Goal: Task Accomplishment & Management: Use online tool/utility

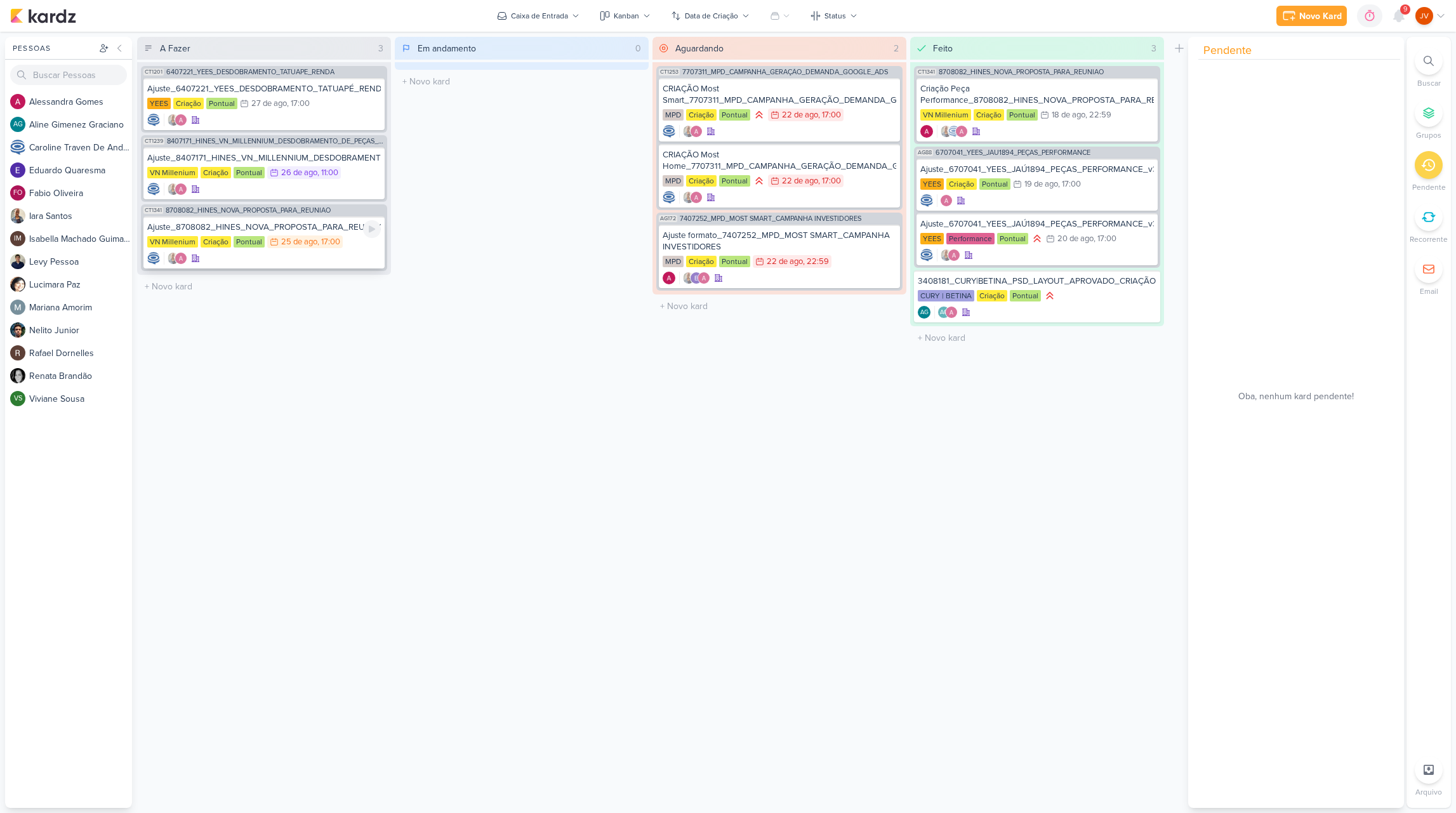
click at [290, 229] on div "Ajuste_8708082_HINES_NOVA_PROPOSTA_PARA_REUNIAO" at bounding box center [264, 228] width 233 height 12
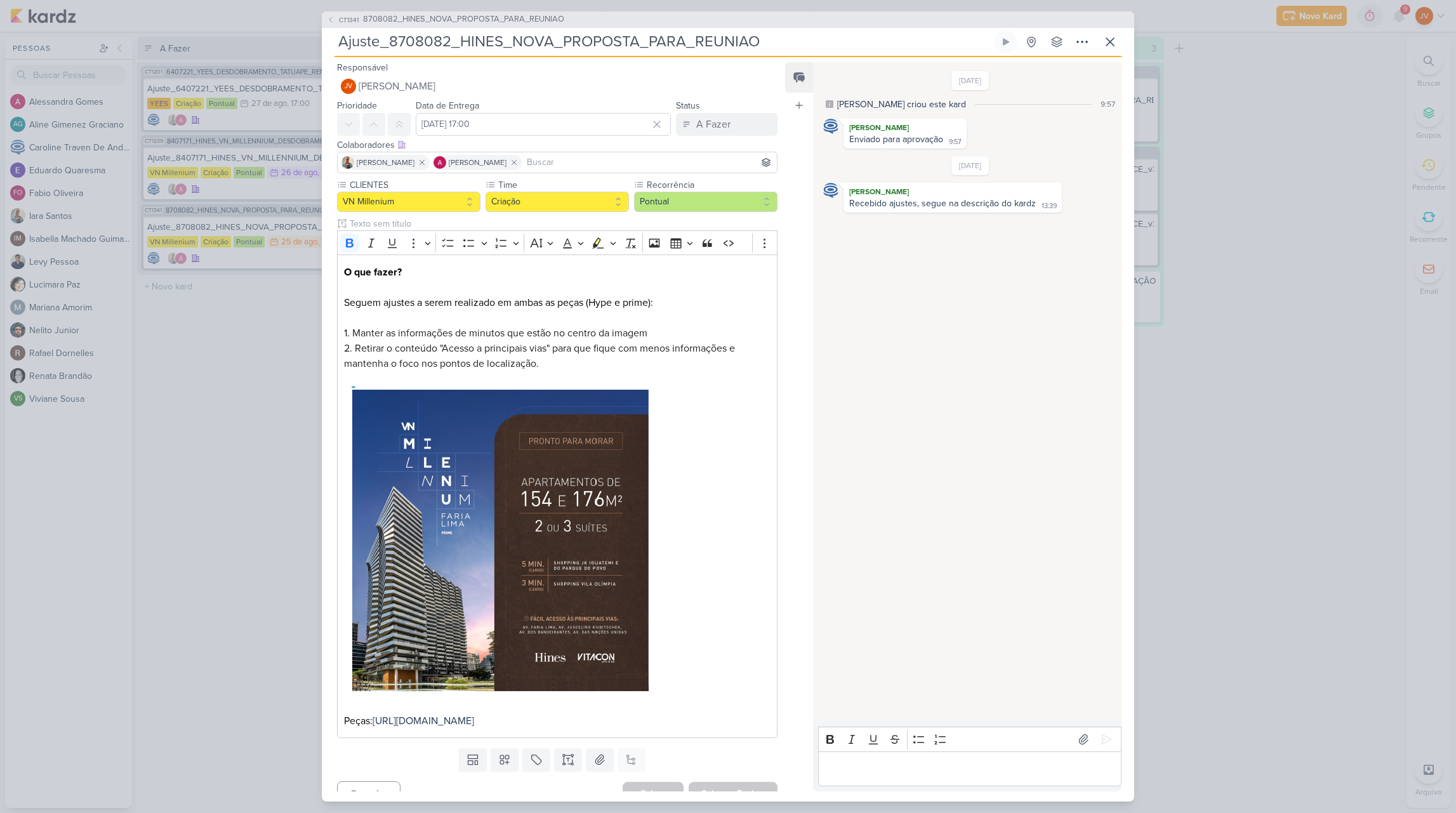
click at [263, 318] on div "CT1341 8708082_HINES_NOVA_PROPOSTA_PARA_REUNIAO Ajuste_8708082_HINES_NOVA_PROPO…" at bounding box center [728, 406] width 1456 height 813
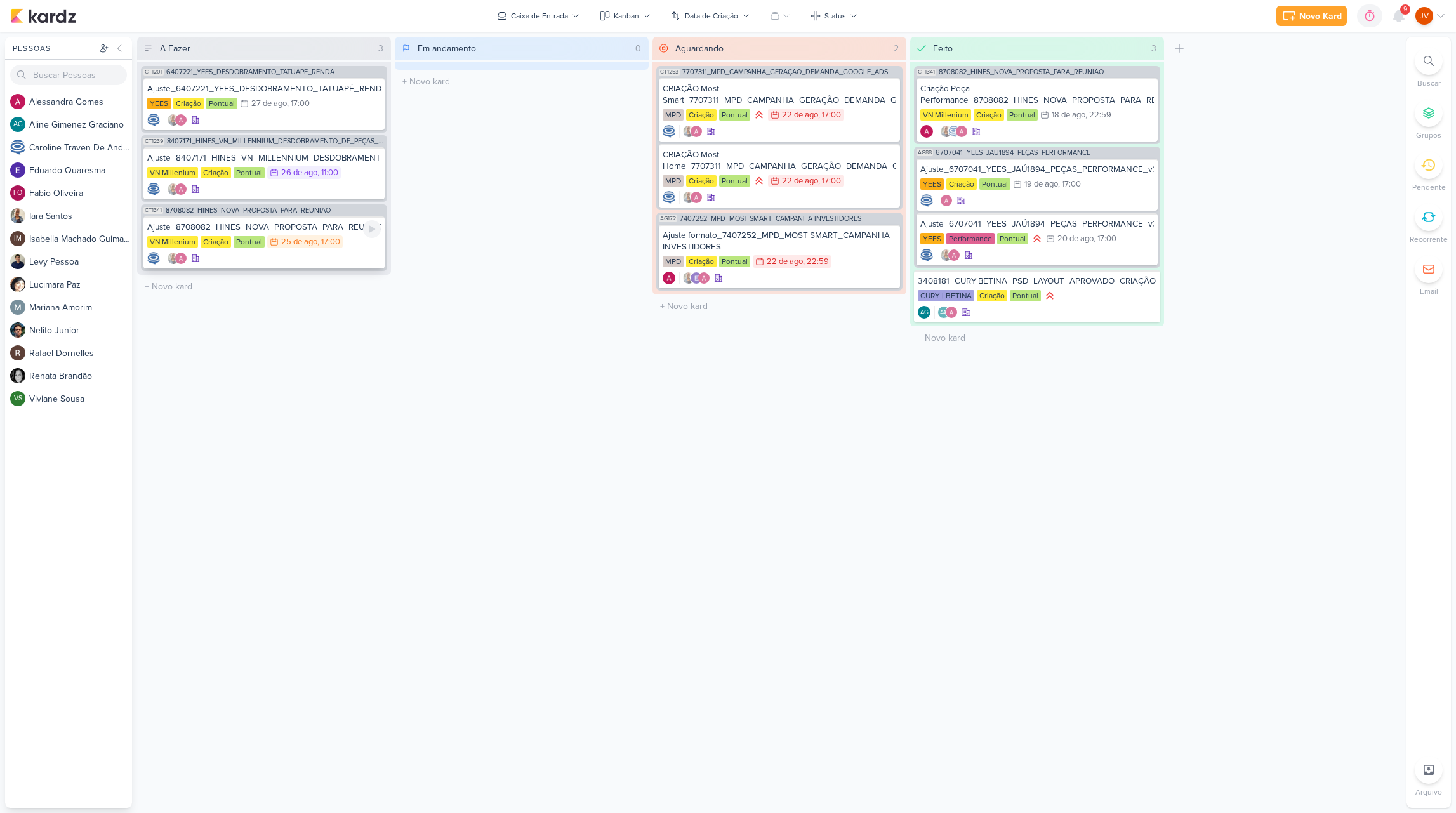
click at [284, 223] on div "Ajuste_8708082_HINES_NOVA_PROPOSTA_PARA_REUNIAO" at bounding box center [264, 228] width 233 height 12
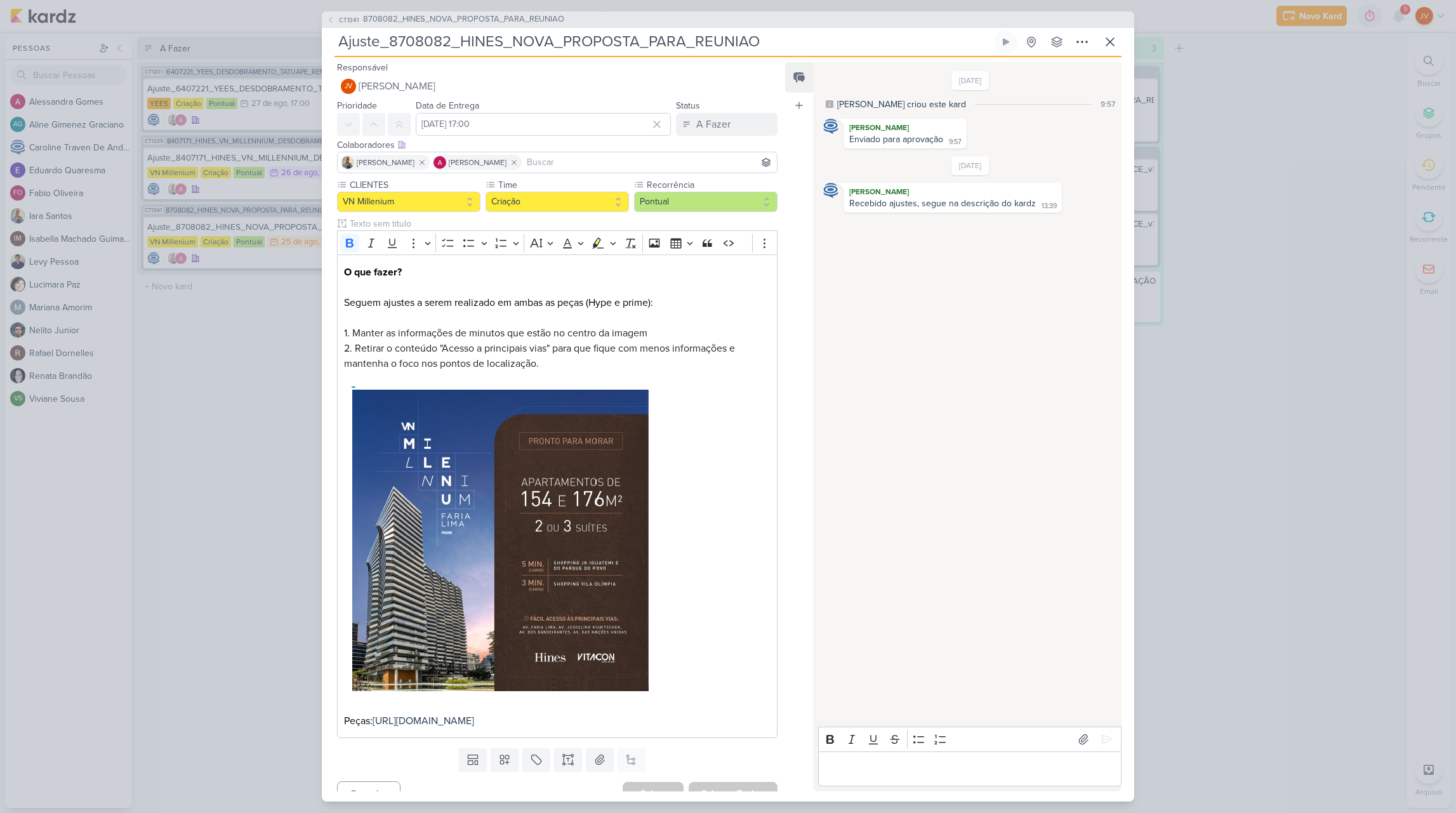
click at [844, 772] on p "Editor editing area: main" at bounding box center [969, 769] width 290 height 16
click at [825, 761] on p "[URL][DOMAIN_NAME]" at bounding box center [969, 769] width 290 height 16
click at [1105, 733] on icon at bounding box center [1106, 740] width 13 height 13
click at [704, 121] on div "A Fazer" at bounding box center [713, 125] width 34 height 16
click at [707, 190] on div "Aguardando" at bounding box center [712, 195] width 48 height 14
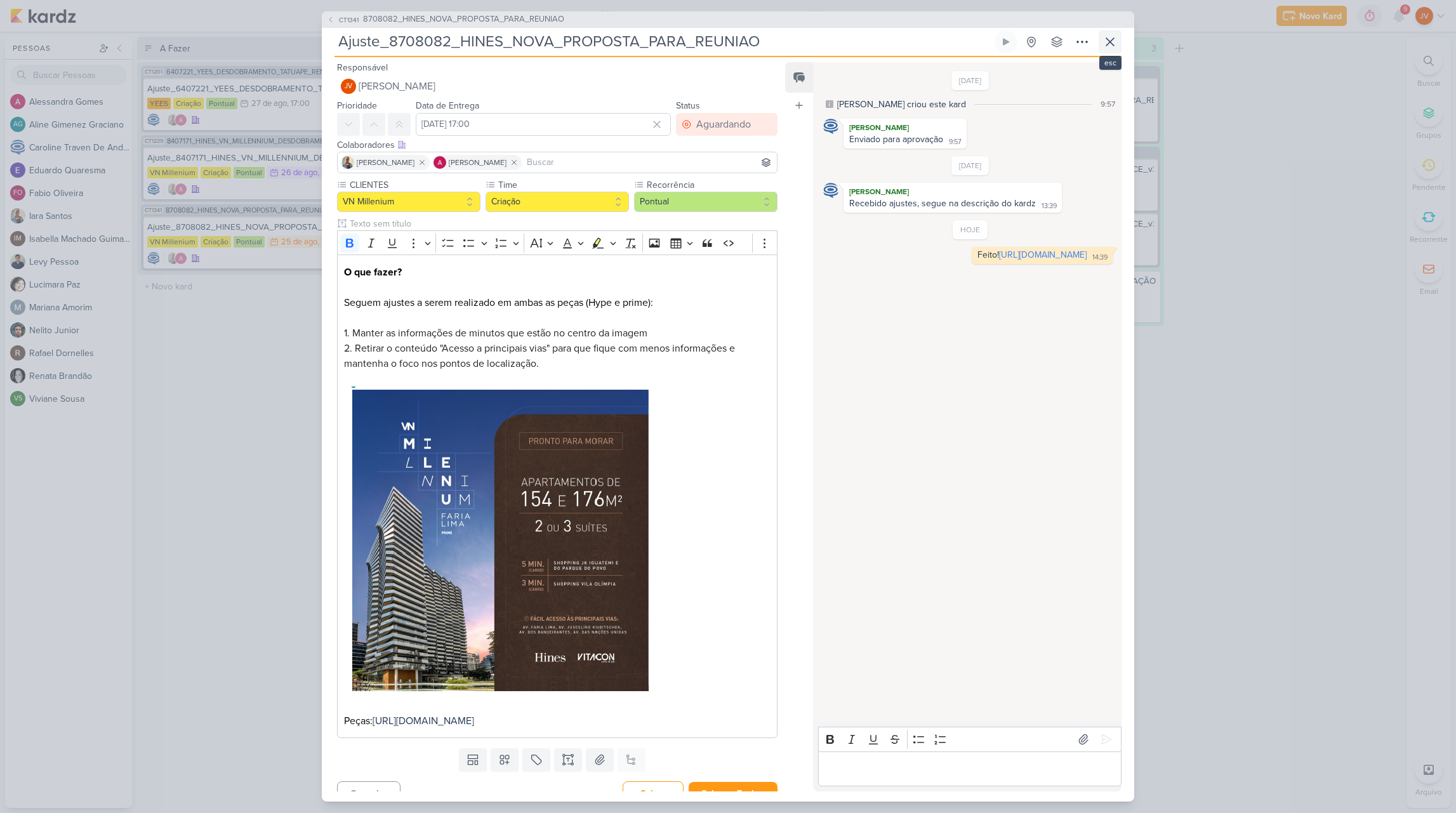
click at [1113, 44] on icon at bounding box center [1110, 42] width 8 height 8
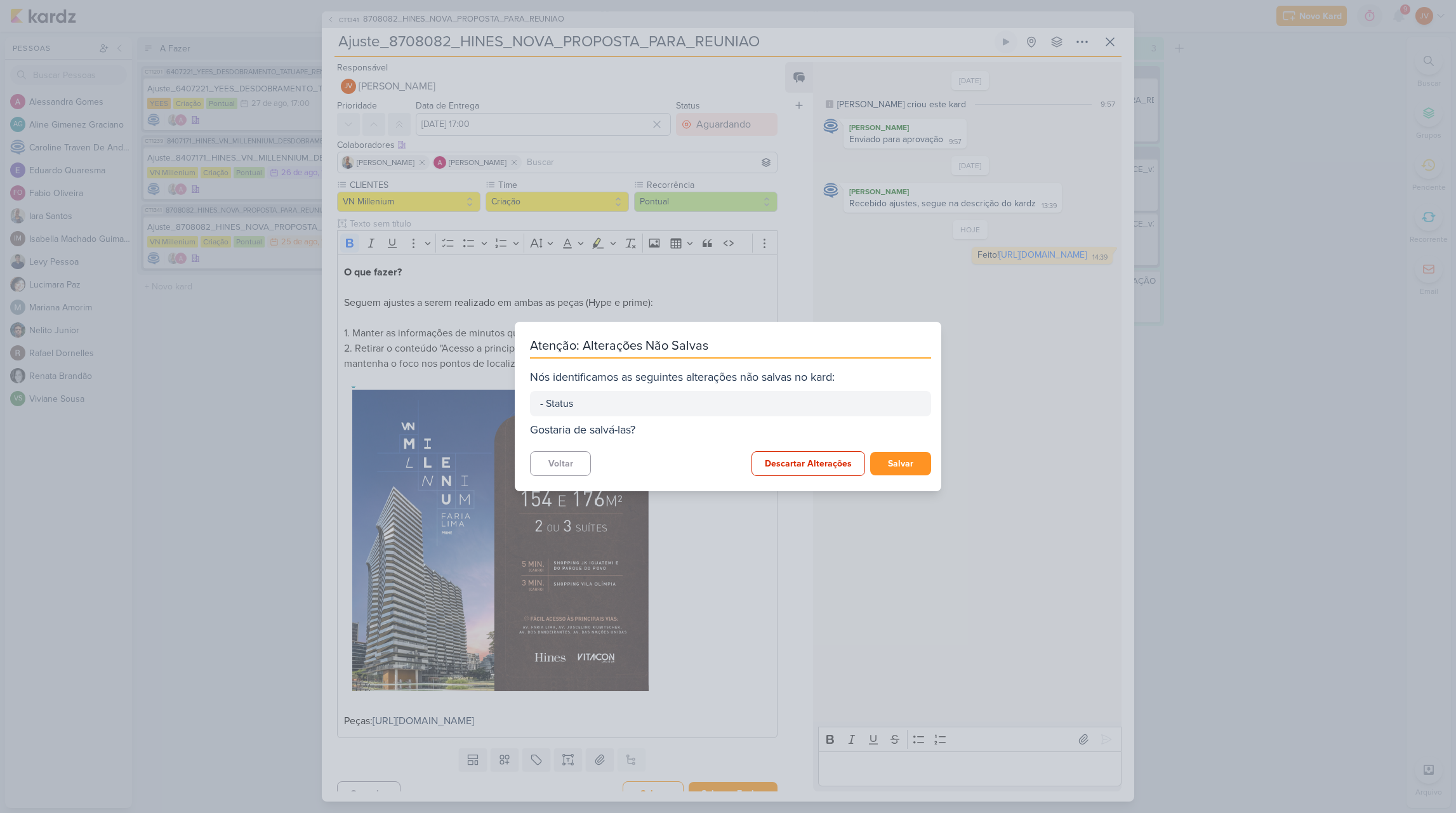
click at [901, 464] on button "Salvar" at bounding box center [901, 464] width 61 height 23
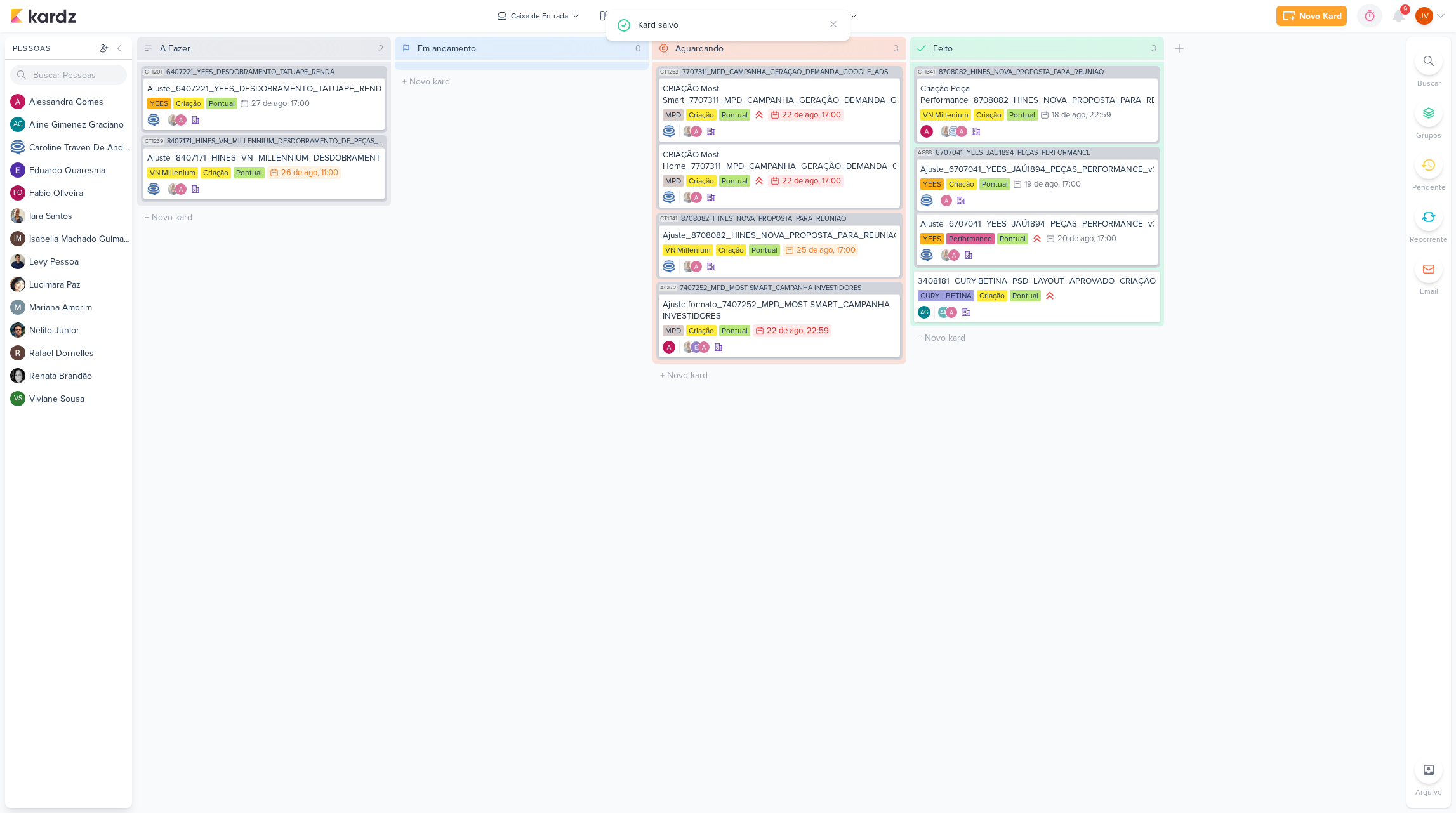
click at [901, 470] on div "Aguardando 3 Mover Para Esquerda Mover Para Direita [GEOGRAPHIC_DATA] CT1253 77…" at bounding box center [779, 422] width 254 height 772
click at [338, 159] on div "Ajuste_8407171_HINES_VN_MILLENNIUM_DESDOBRAMENTO_DE_PEÇAS_V3" at bounding box center [264, 158] width 233 height 12
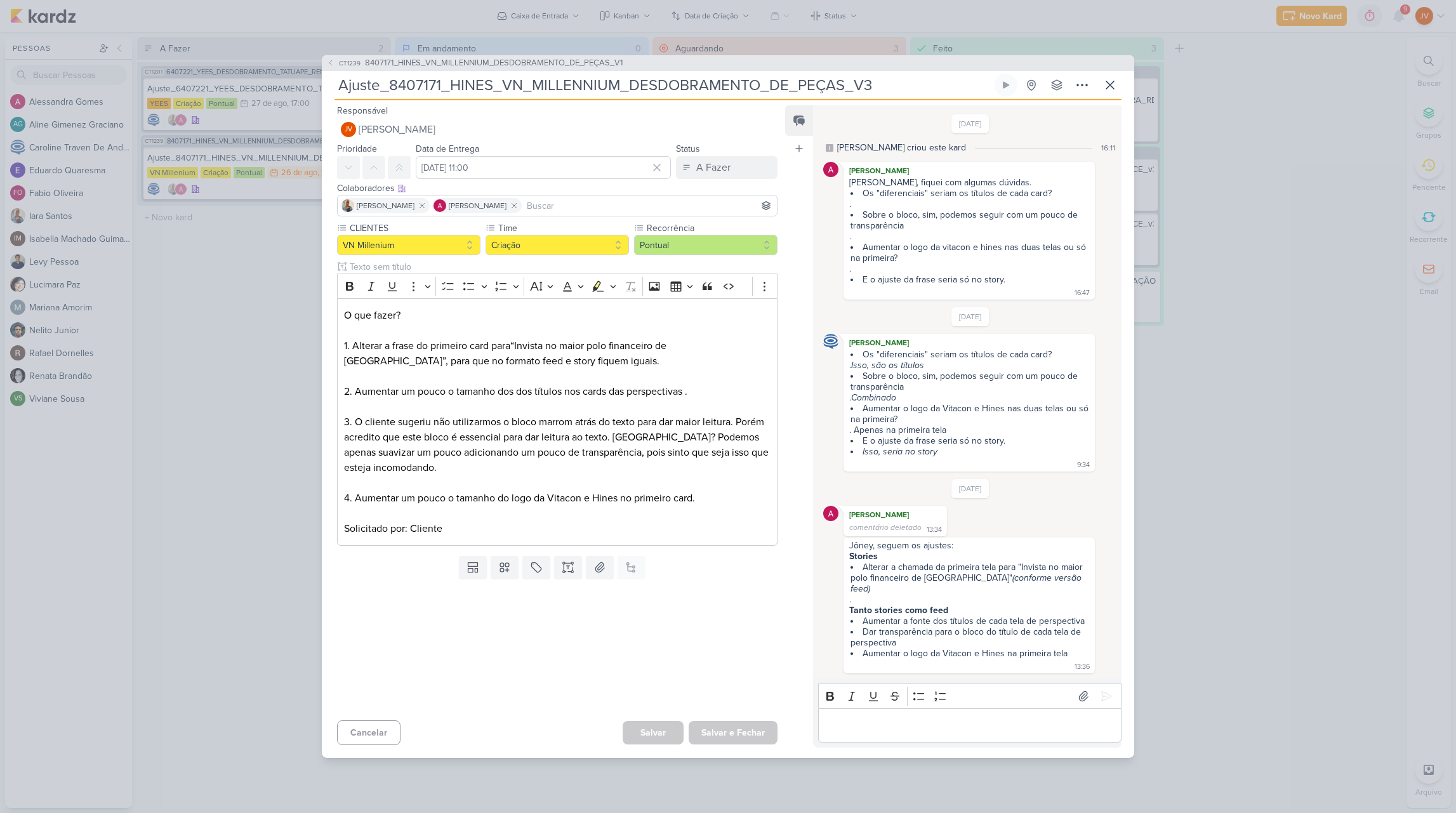
click at [1233, 591] on div "CT1239 8407171_HINES_VN_MILLENNIUM_DESDOBRAMENTO_DE_PEÇAS_V1 Ajuste_8407171_HIN…" at bounding box center [728, 406] width 1456 height 813
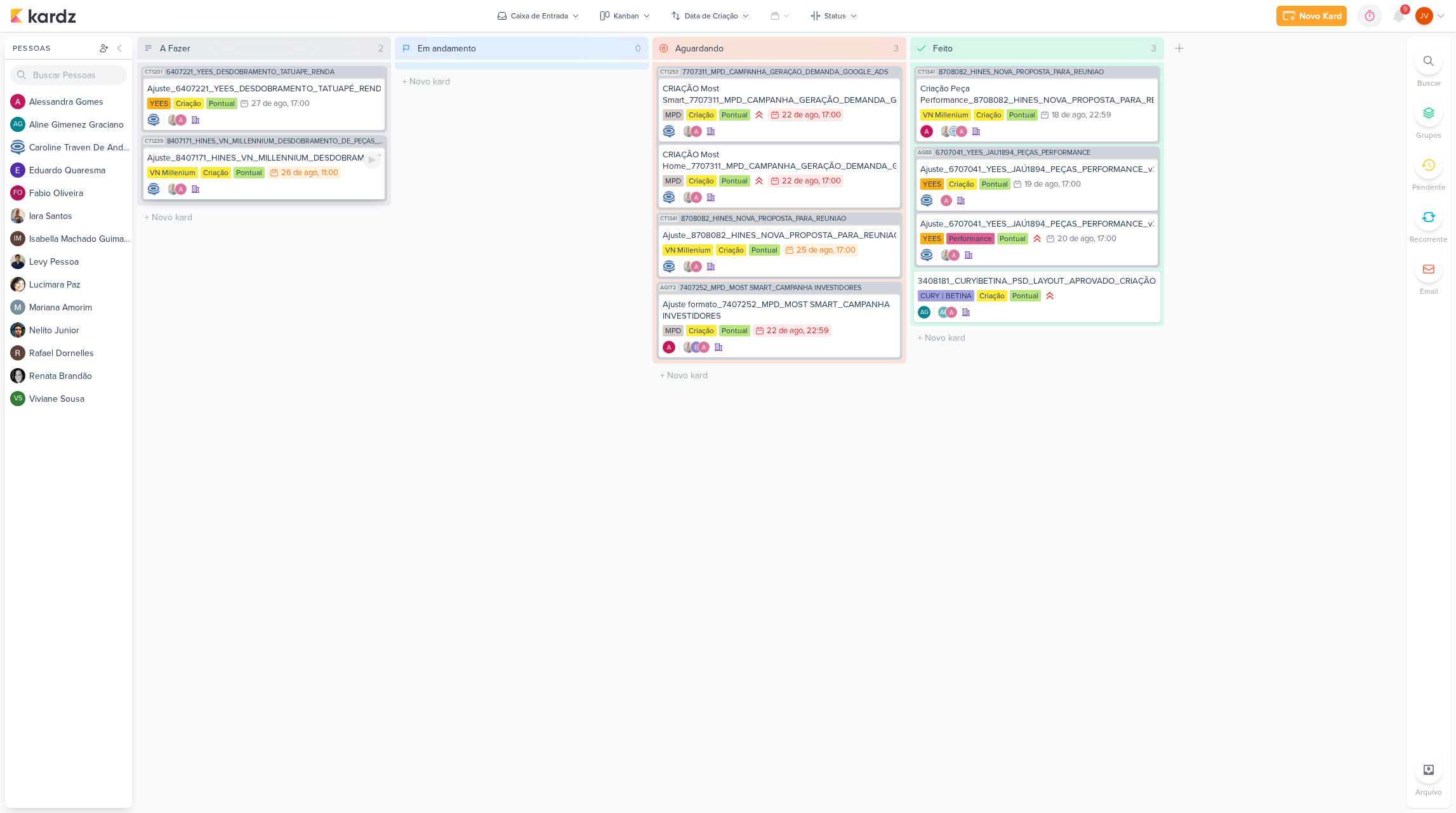
click at [342, 155] on div "Ajuste_8407171_HINES_VN_MILLENNIUM_DESDOBRAMENTO_DE_PEÇAS_V3" at bounding box center [264, 158] width 233 height 12
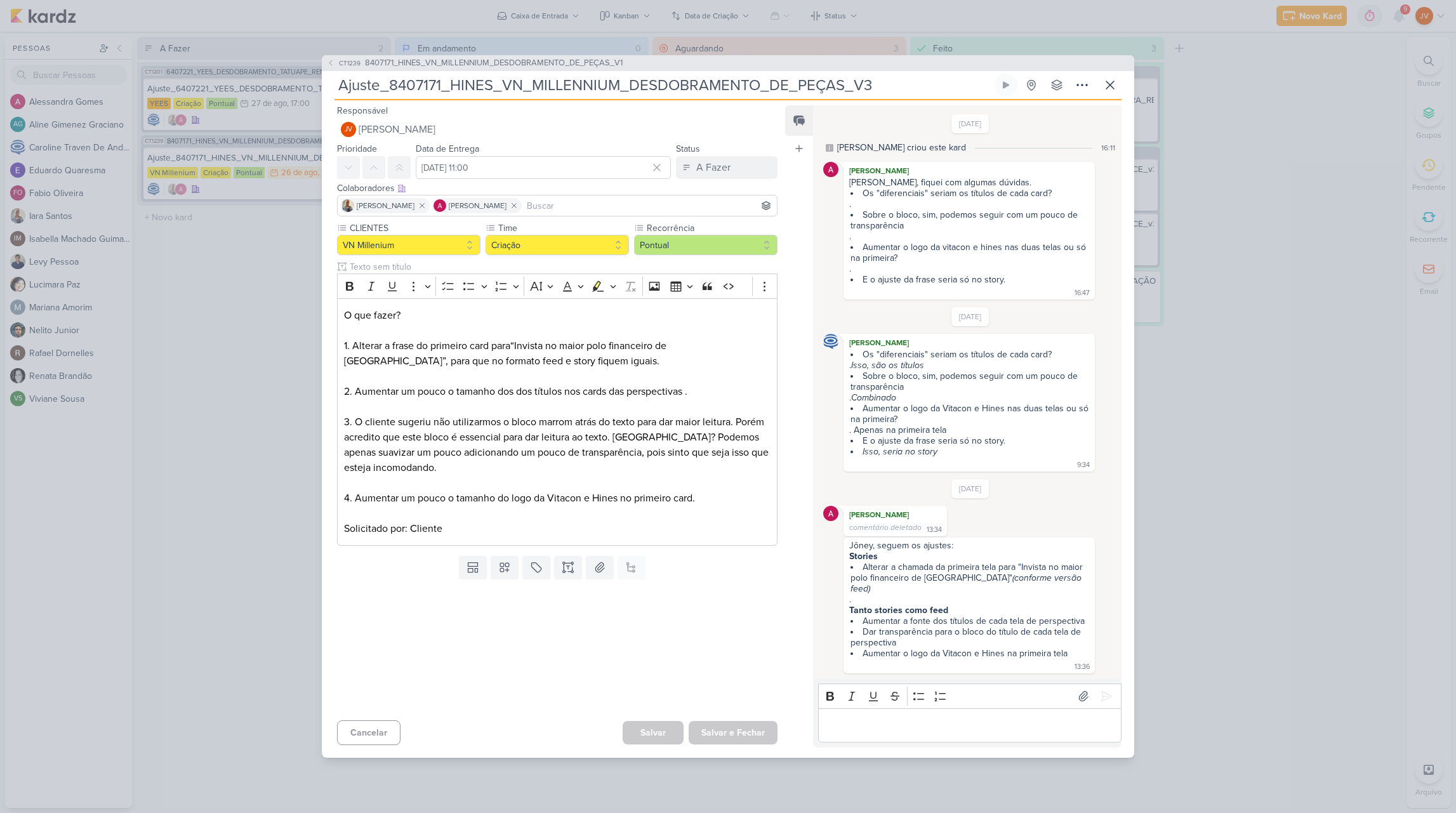
drag, startPoint x: 441, startPoint y: 87, endPoint x: 389, endPoint y: 89, distance: 52.0
click at [389, 89] on input "Ajuste_8407171_HINES_VN_MILLENNIUM_DESDOBRAMENTO_DE_PEÇAS_V3" at bounding box center [663, 85] width 658 height 23
drag, startPoint x: 954, startPoint y: 583, endPoint x: 1016, endPoint y: 569, distance: 63.6
click at [1016, 569] on li "Alterar a chamada da primeira tela para "Invista no maior polo financeiro de [G…" at bounding box center [969, 578] width 239 height 32
